Goal: Check status: Check status

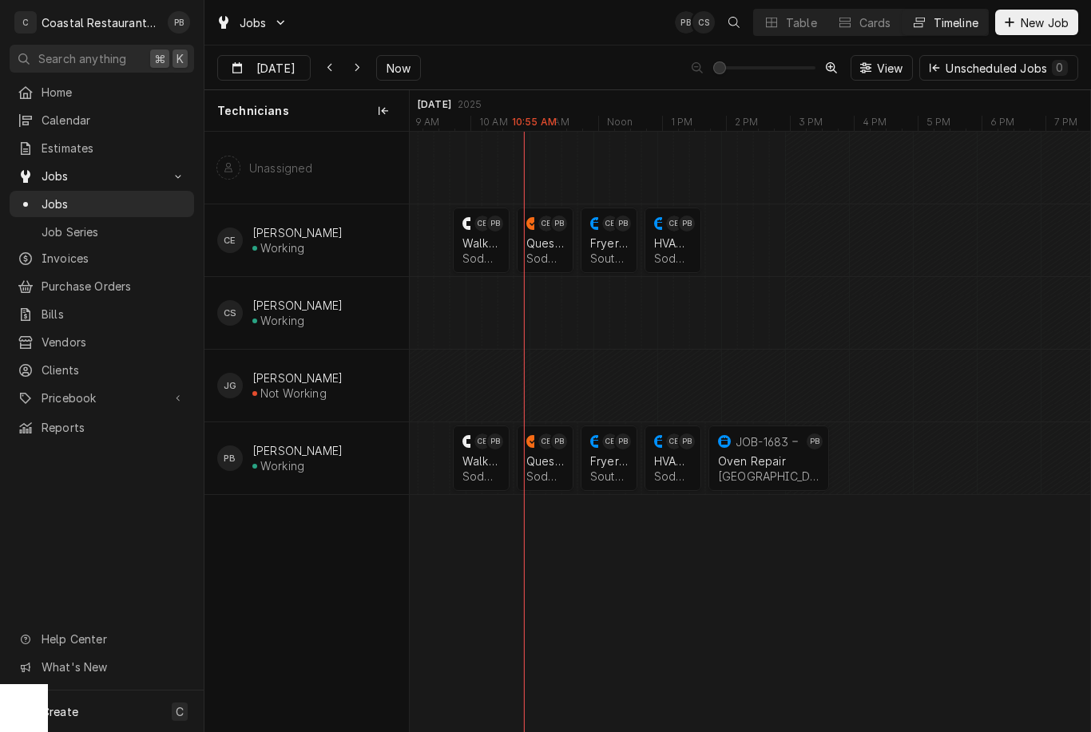
scroll to position [0, 8933]
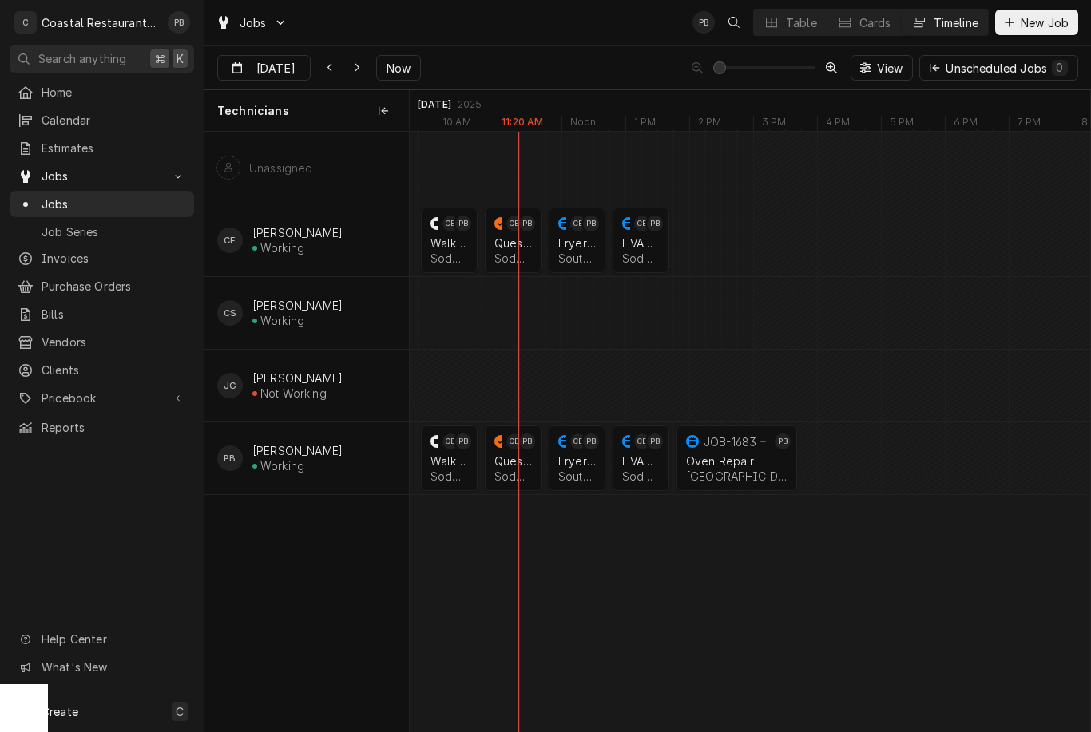
click at [584, 468] on div "Fryer Repair Southern [US_STATE] Brewing Company | [GEOGRAPHIC_DATA], 19971" at bounding box center [577, 468] width 44 height 35
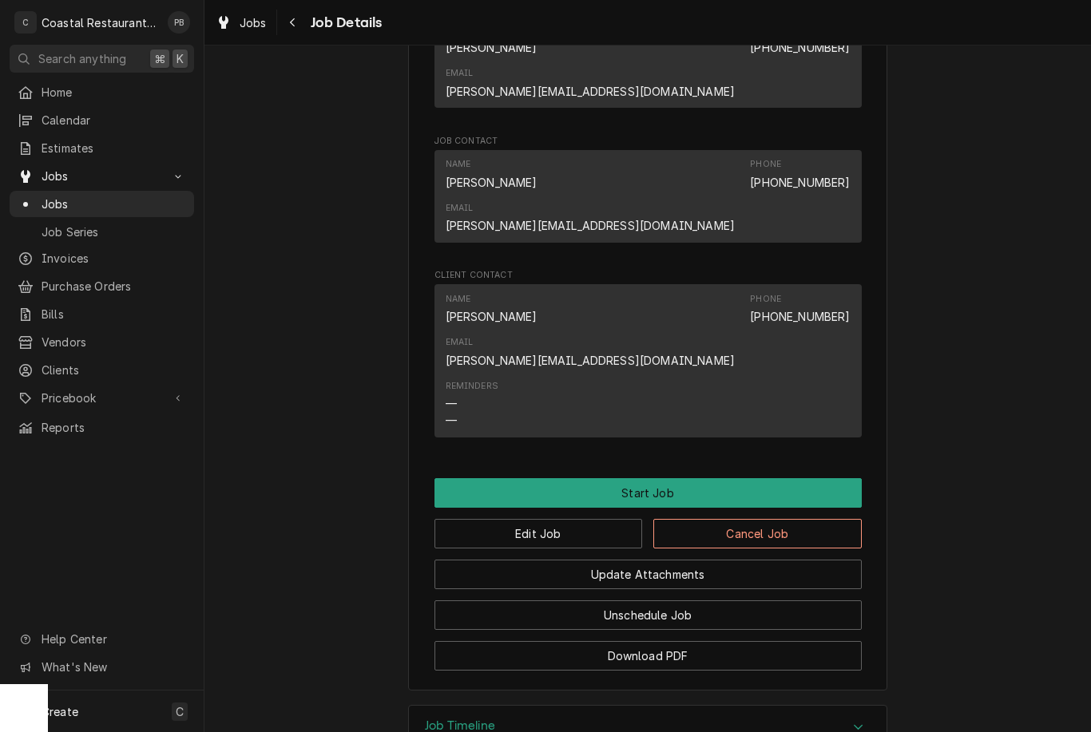
scroll to position [1055, 0]
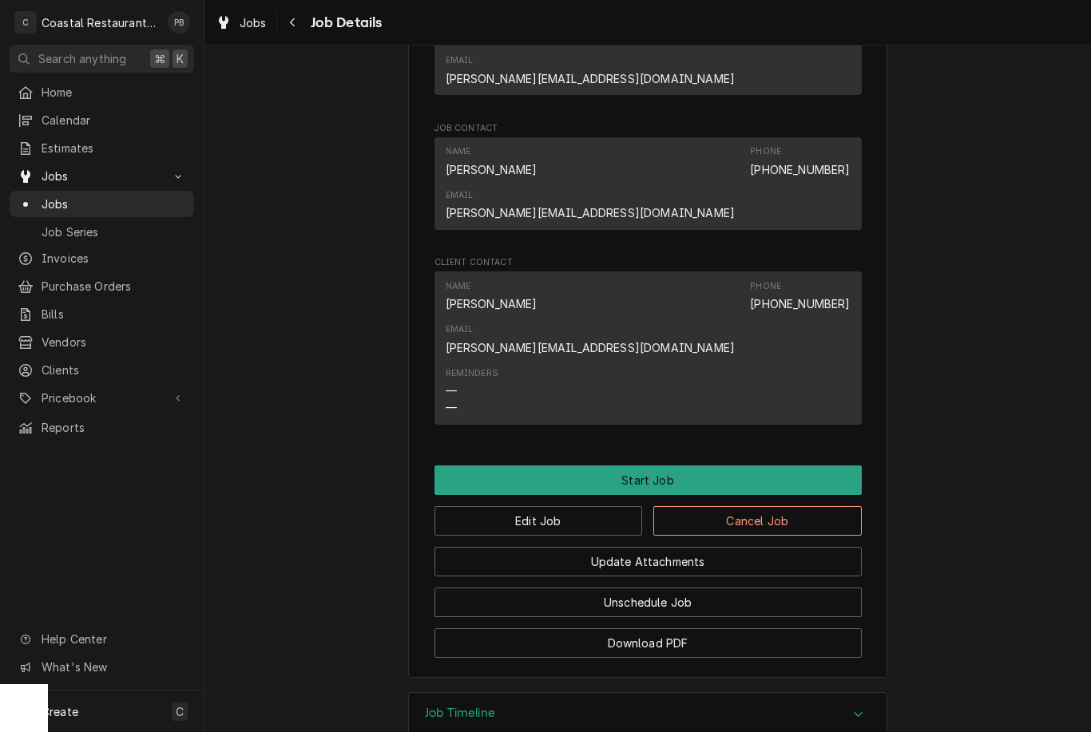
click at [725, 465] on button "Start Job" at bounding box center [647, 480] width 427 height 30
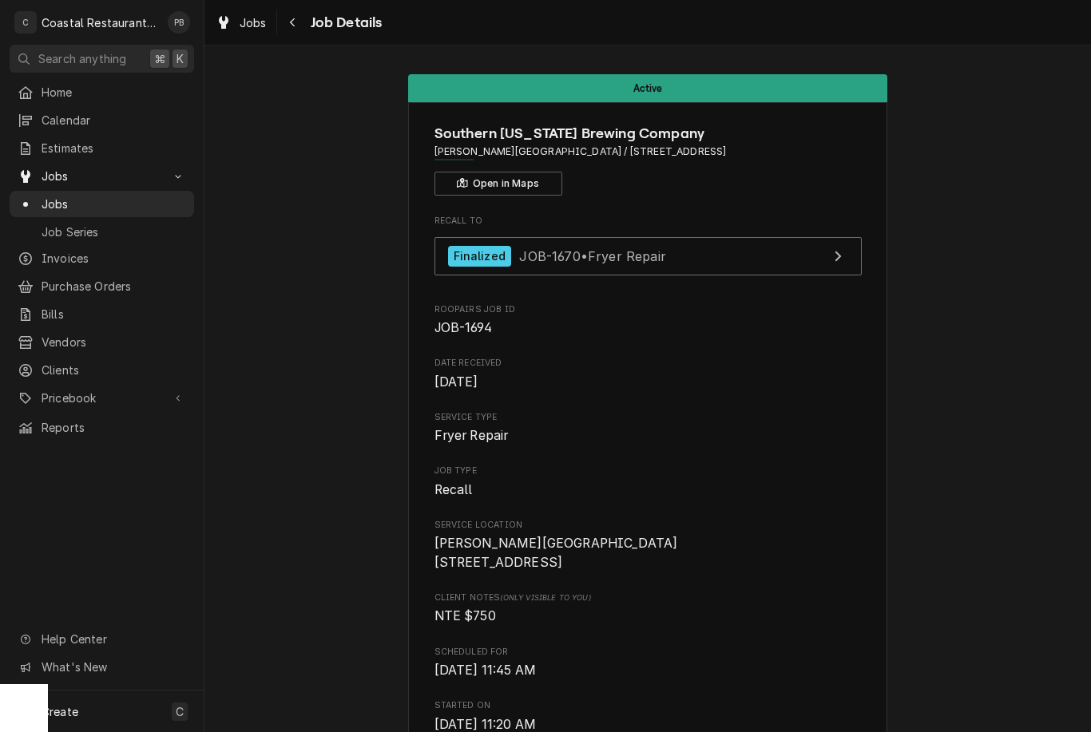
click at [846, 247] on div "View Job" at bounding box center [837, 256] width 21 height 19
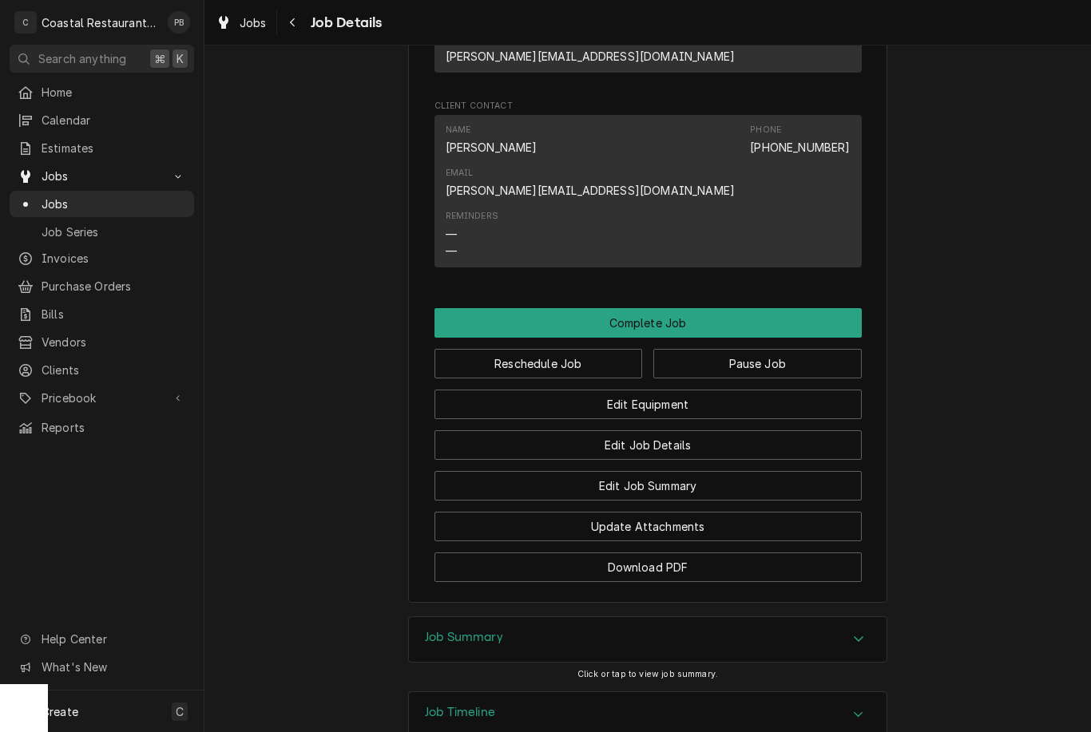
scroll to position [1265, 0]
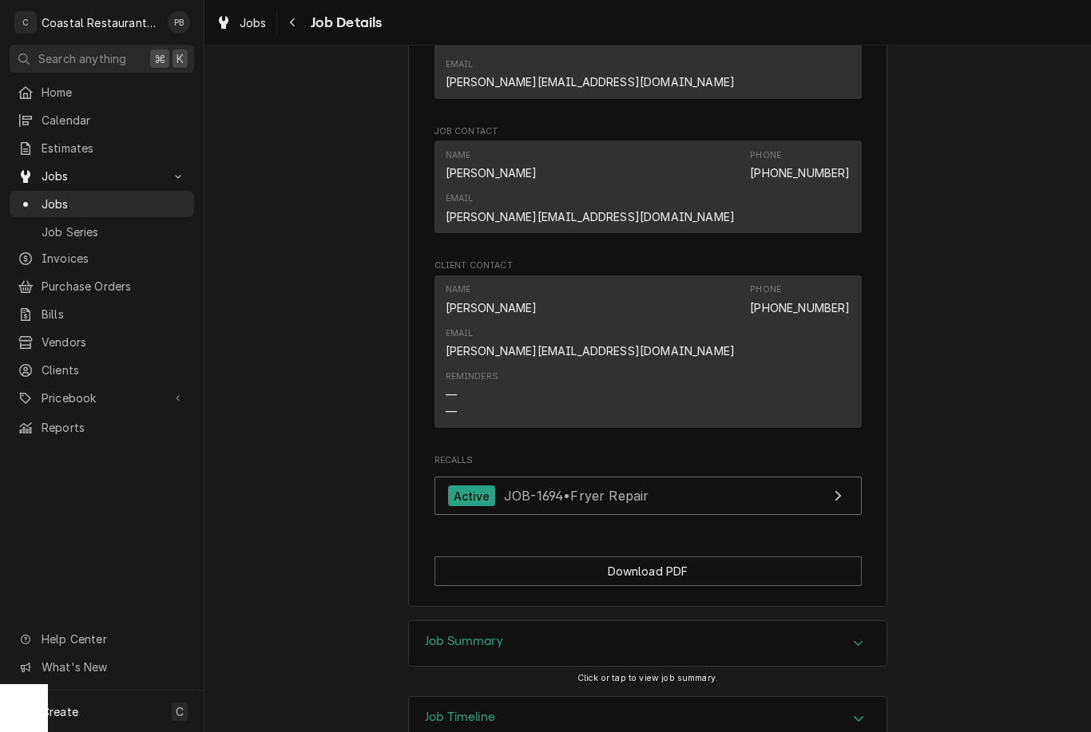
click at [855, 634] on div "Accordion Header" at bounding box center [858, 643] width 24 height 19
